Goal: Task Accomplishment & Management: Complete application form

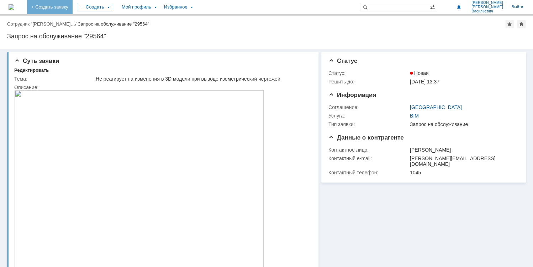
click at [67, 7] on link "+ Создать заявку" at bounding box center [50, 7] width 46 height 14
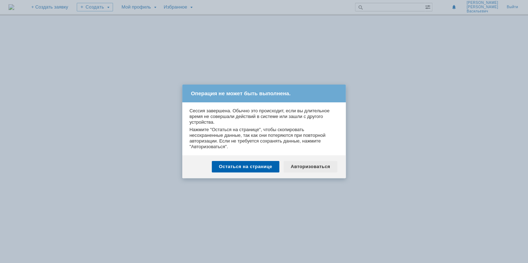
click at [300, 166] on div "Авторизоваться" at bounding box center [311, 166] width 54 height 11
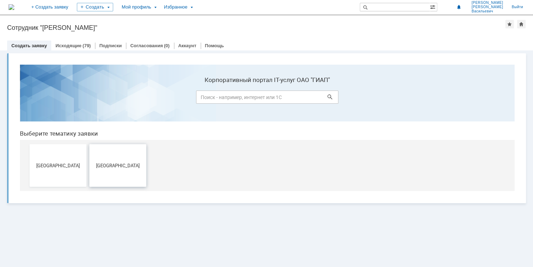
drag, startPoint x: 114, startPoint y: 173, endPoint x: 135, endPoint y: 235, distance: 65.7
click at [114, 173] on button "[GEOGRAPHIC_DATA]" at bounding box center [117, 165] width 57 height 43
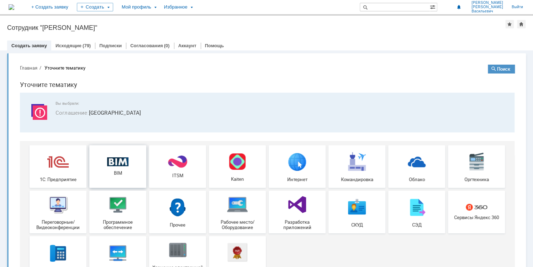
click at [101, 164] on div "BIM" at bounding box center [117, 167] width 53 height 19
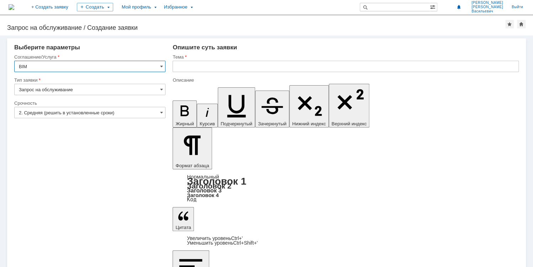
click at [82, 112] on input "2. Средняя (решить в установленные сроки)" at bounding box center [89, 112] width 151 height 11
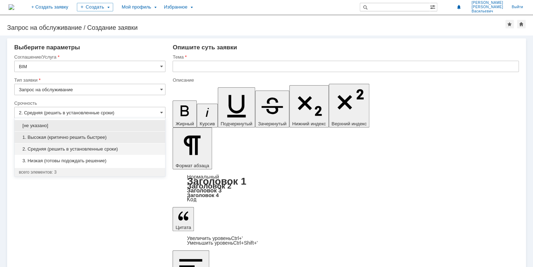
click at [65, 137] on span "1. Высокая (критично решить быстрее)" at bounding box center [90, 138] width 142 height 6
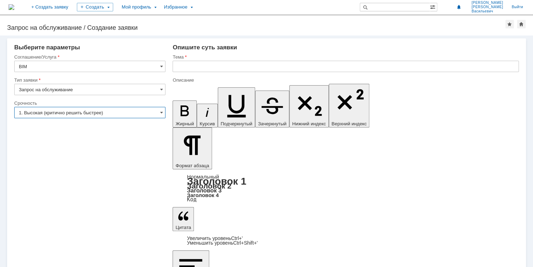
type input "1. Высокая (критично решить быстрее)"
click at [181, 64] on input "text" at bounding box center [345, 66] width 346 height 11
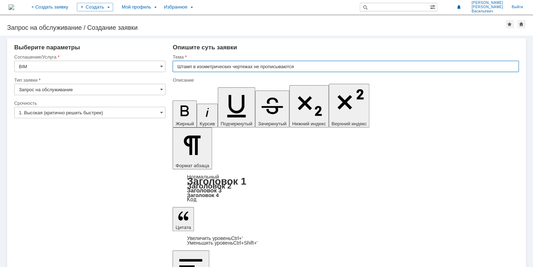
type input "Штамп в изометрических чертежах не прописываются"
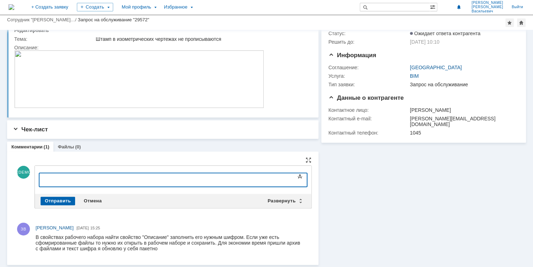
scroll to position [20, 0]
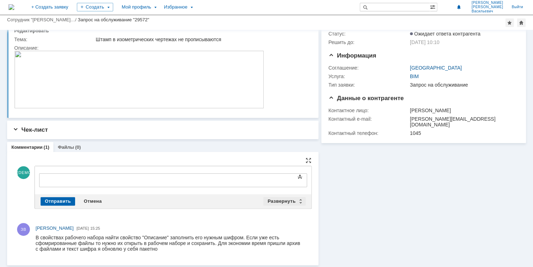
click at [282, 201] on div "Развернуть" at bounding box center [284, 201] width 42 height 9
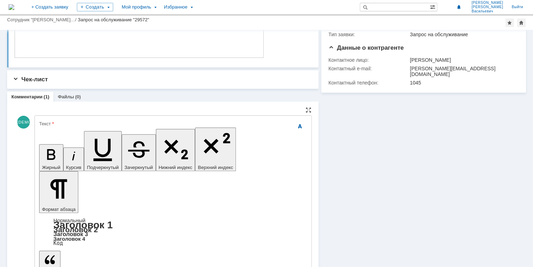
scroll to position [106, 0]
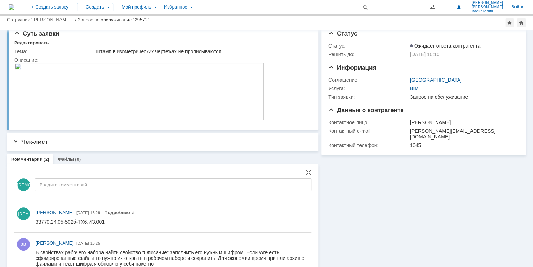
scroll to position [0, 0]
